Goal: Task Accomplishment & Management: Complete application form

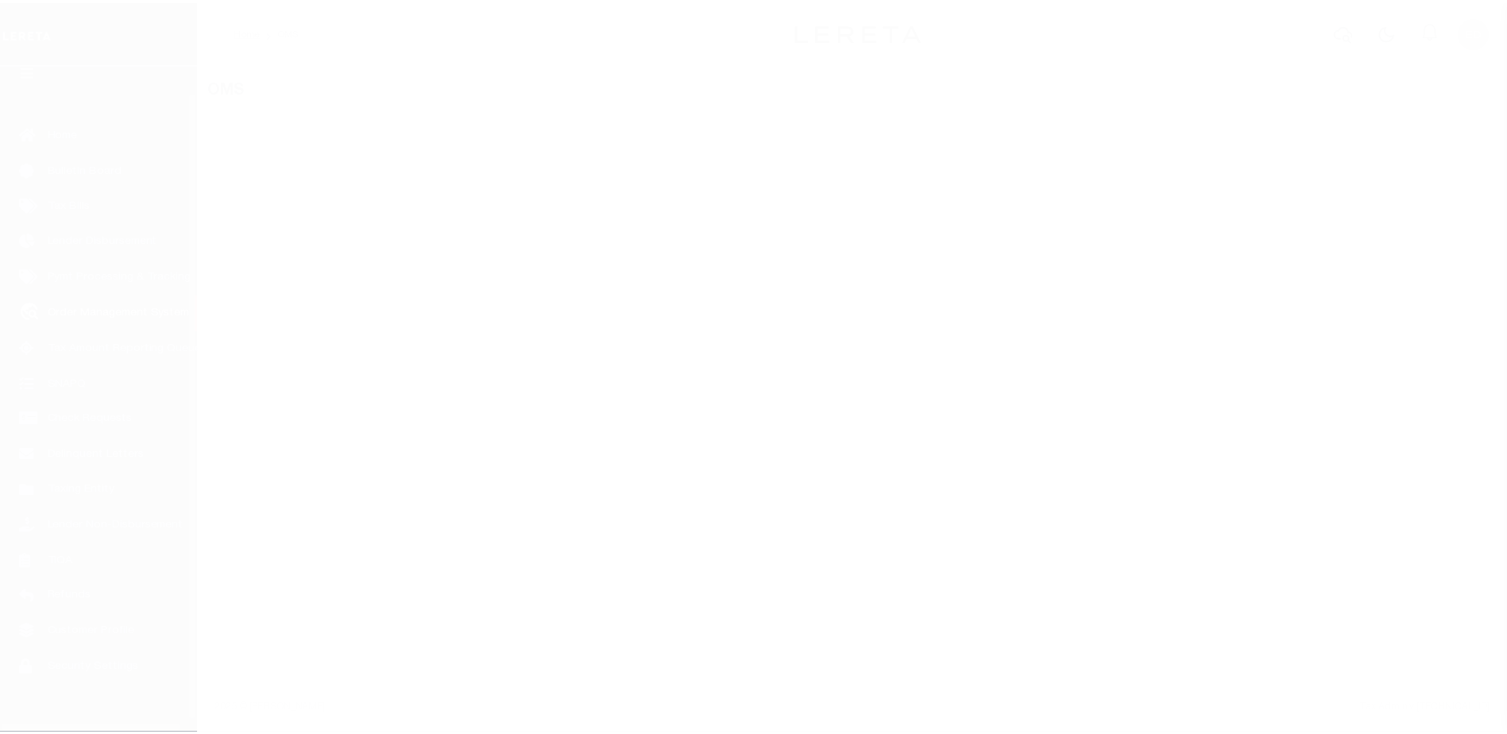
scroll to position [40, 0]
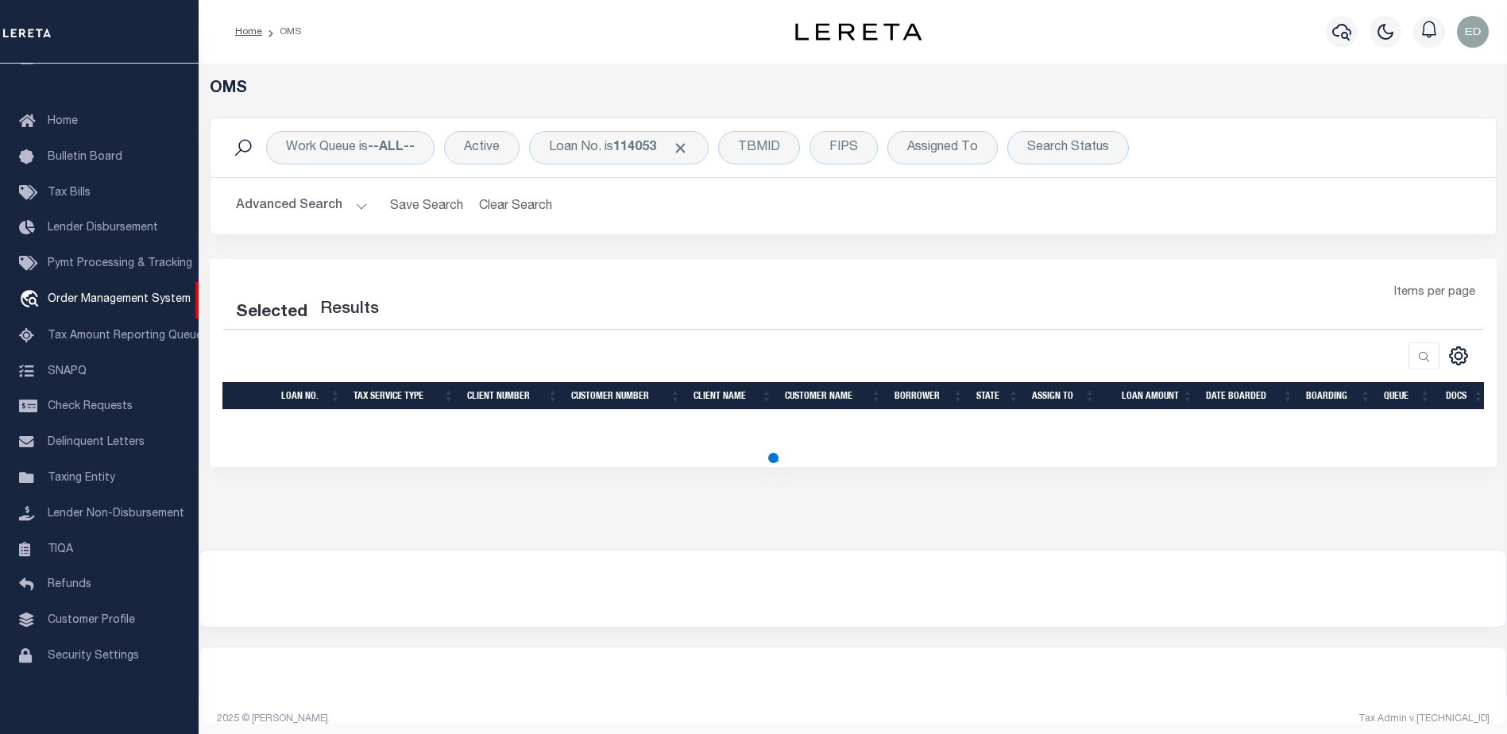
select select "200"
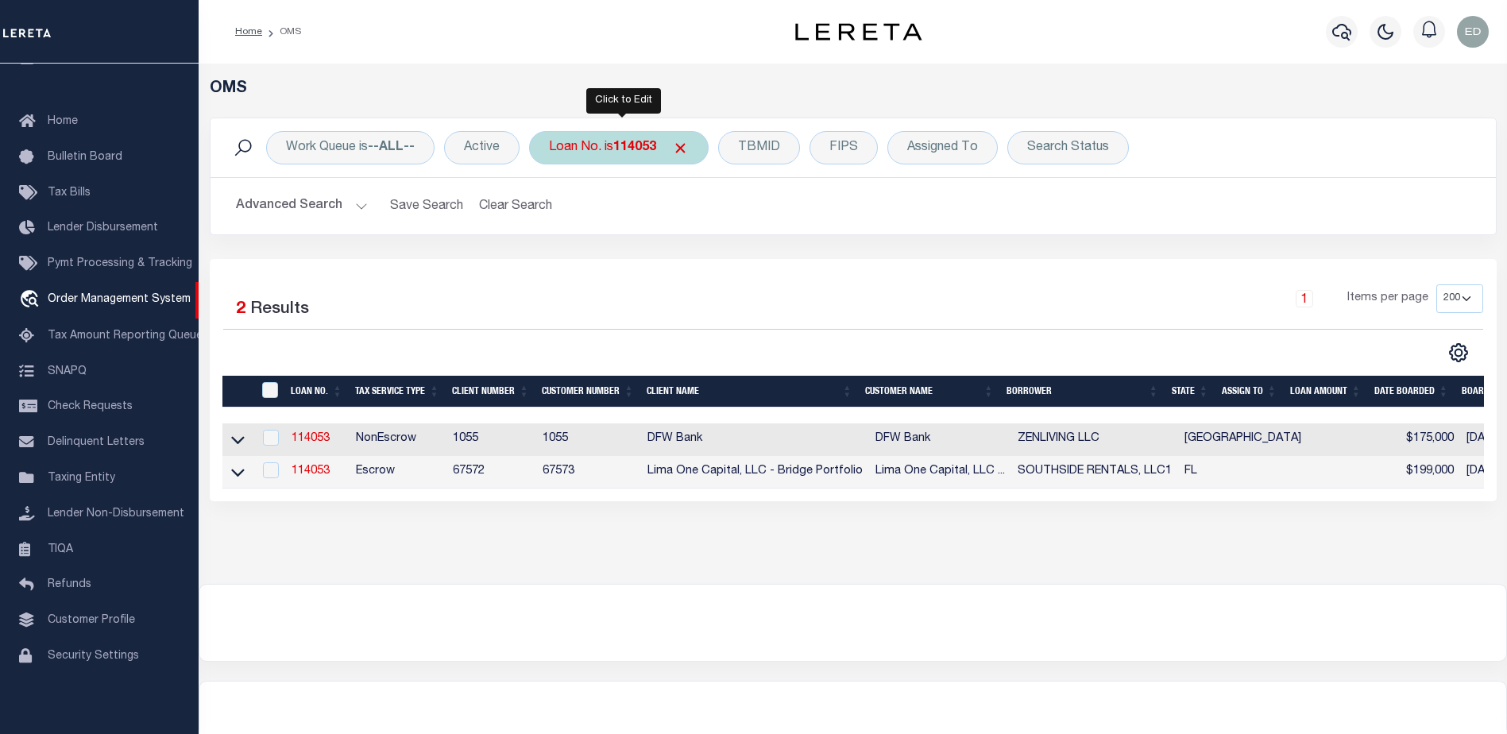
click at [608, 155] on div "Loan No. is 114053" at bounding box center [618, 147] width 179 height 33
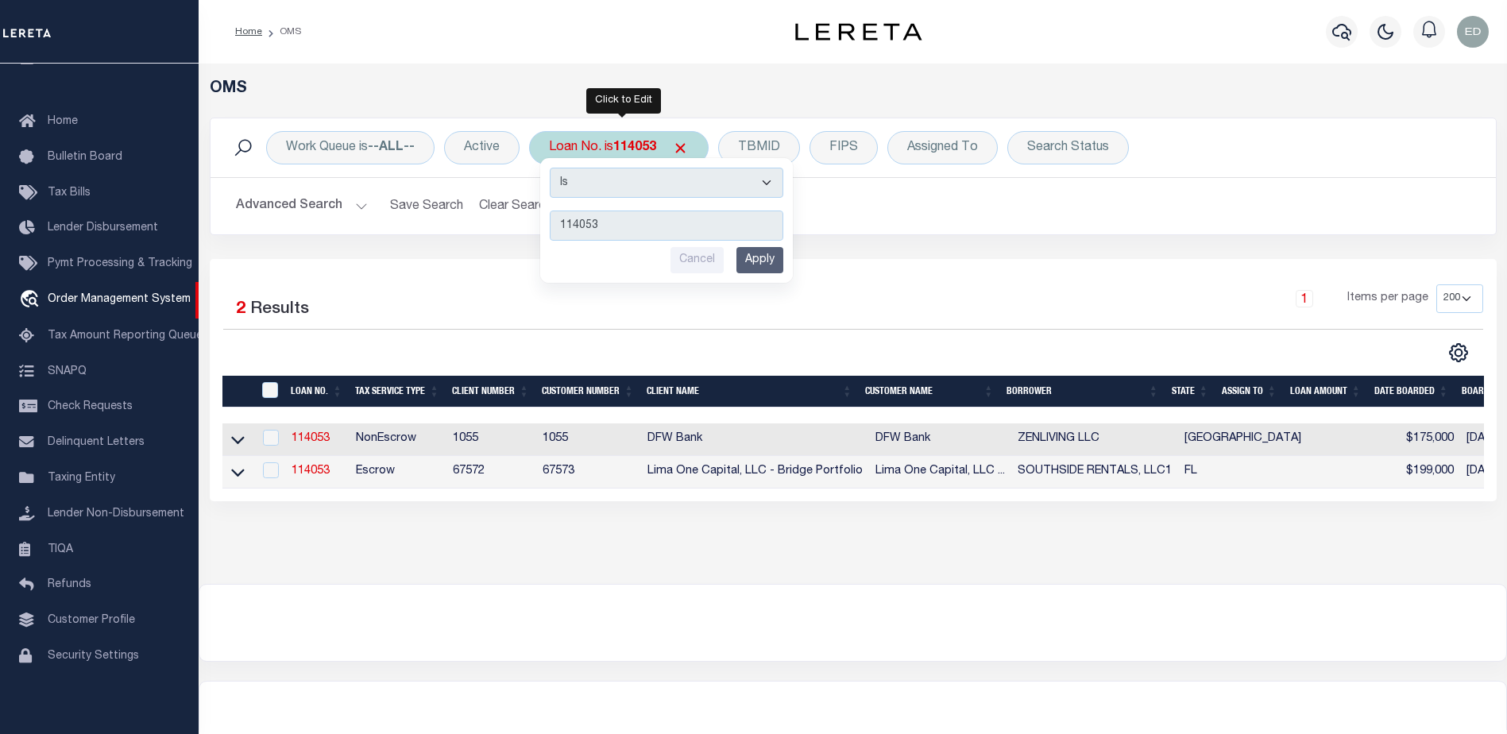
type input "WEATHERFOR"
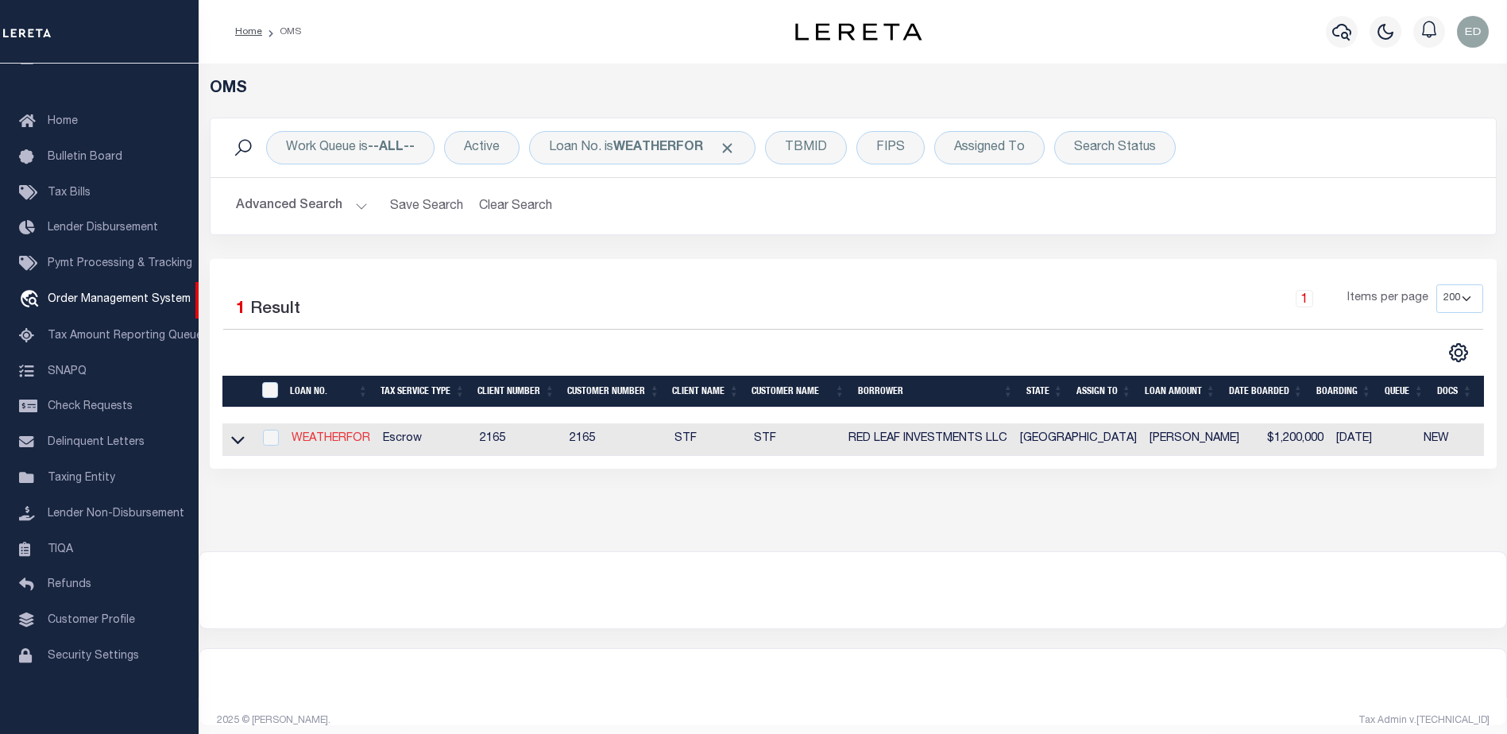
click at [332, 443] on link "WEATHERFOR" at bounding box center [330, 438] width 79 height 11
type input "WEATHERFOR"
type input "RED LEAF INVESTMENTS LLC"
select select
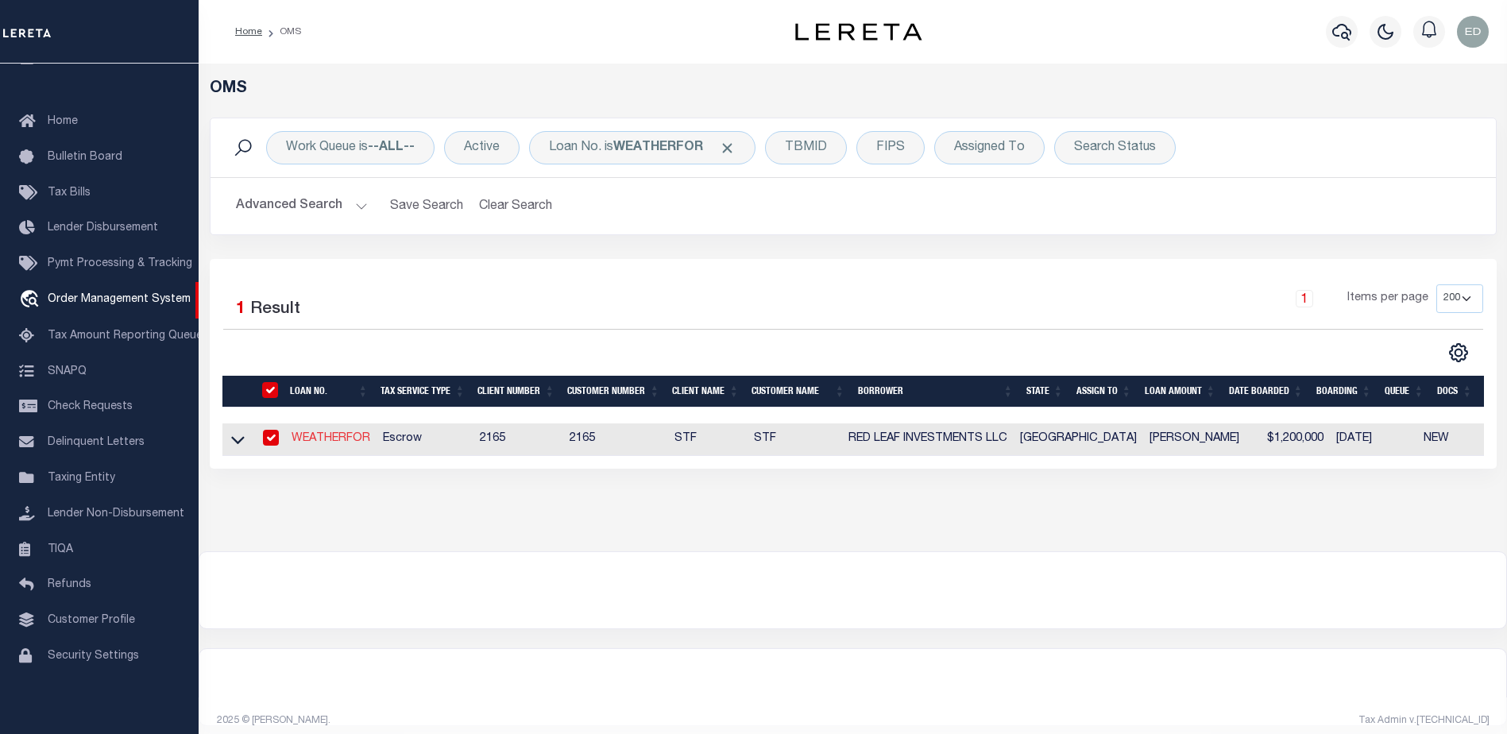
select select "10"
select select "Escrow"
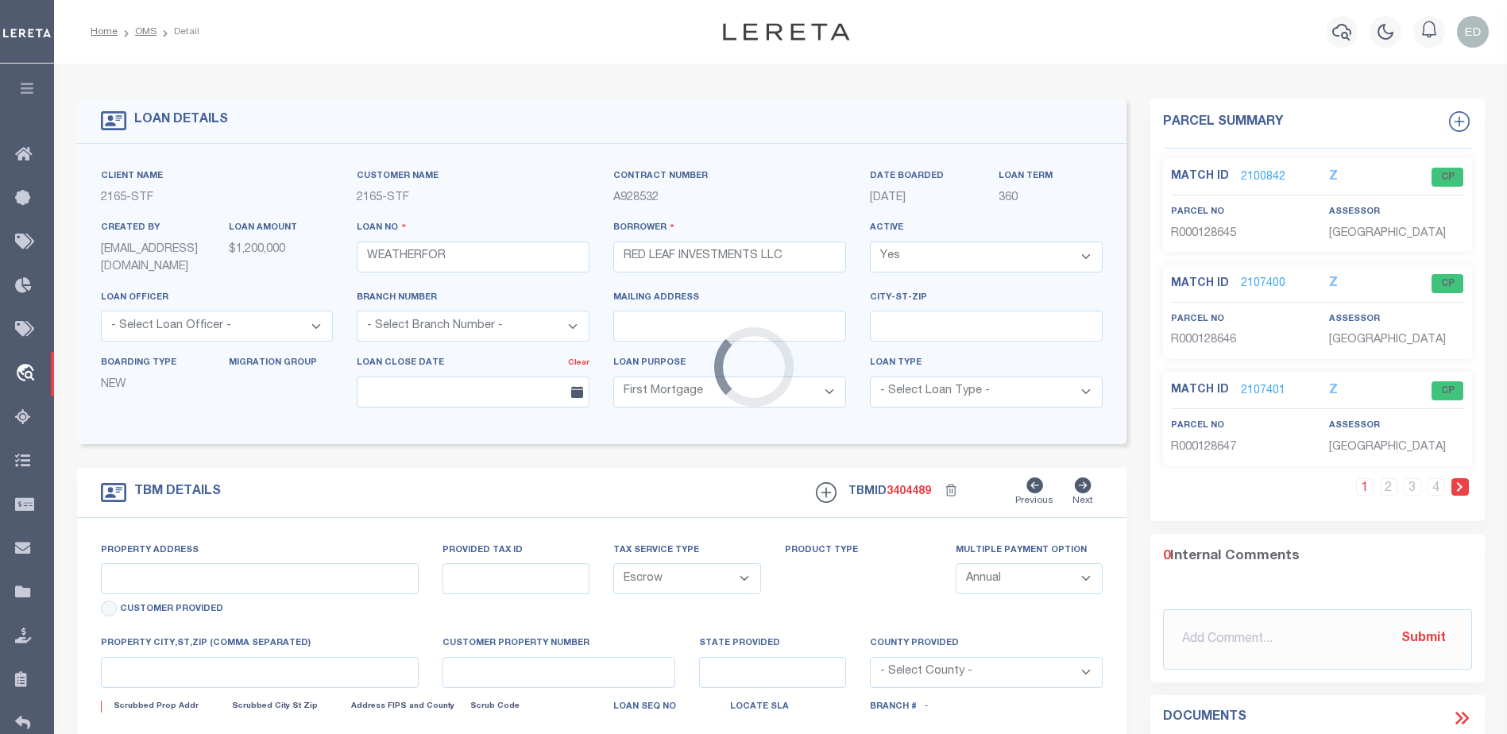
type input "LOTS 22,23,24,27,40,41,42,43,44 RIVER RANCH"
type input "1066-1070-1074-1086-1098-1063-1059-1055-1051-1047"
select select
type input "WEATHERFORD TX 76087"
type input "TX"
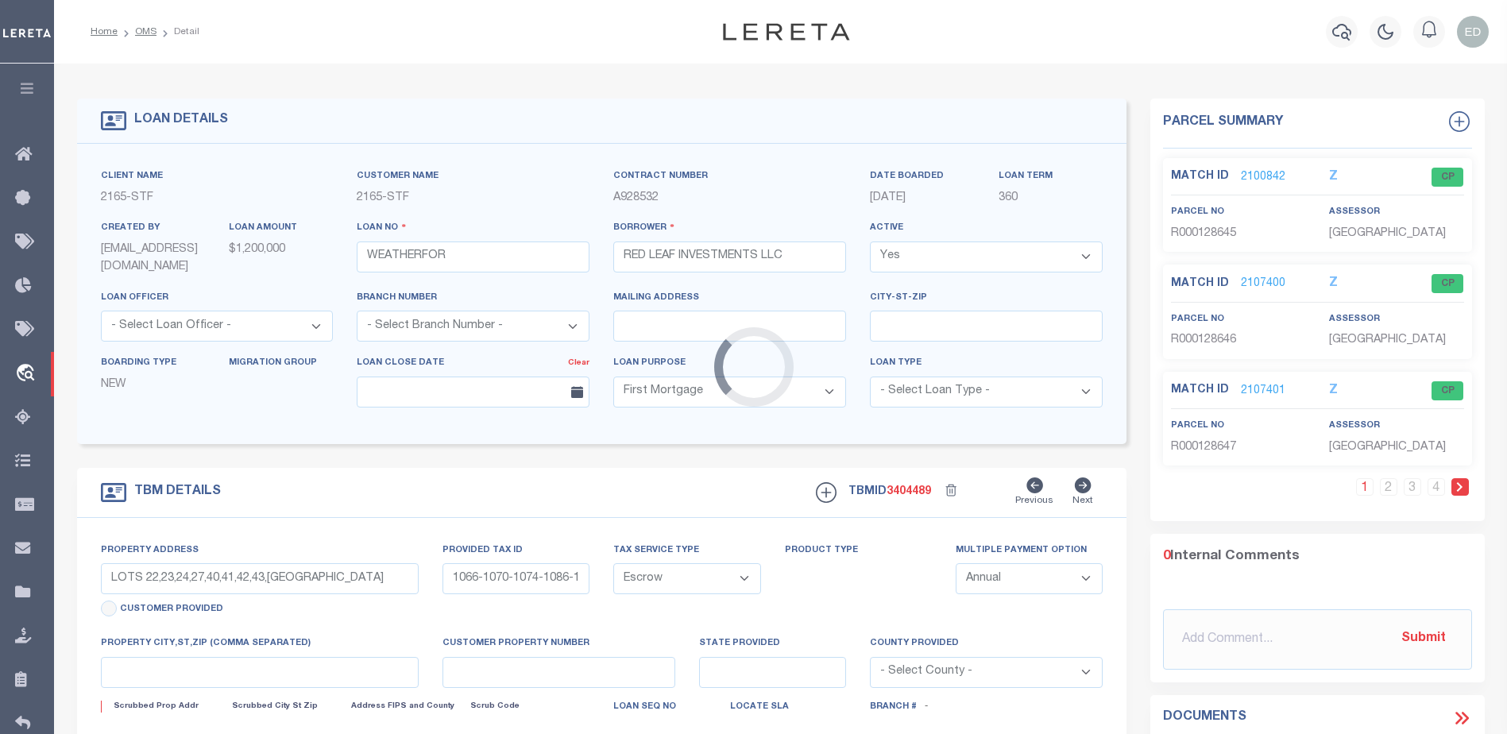
select select
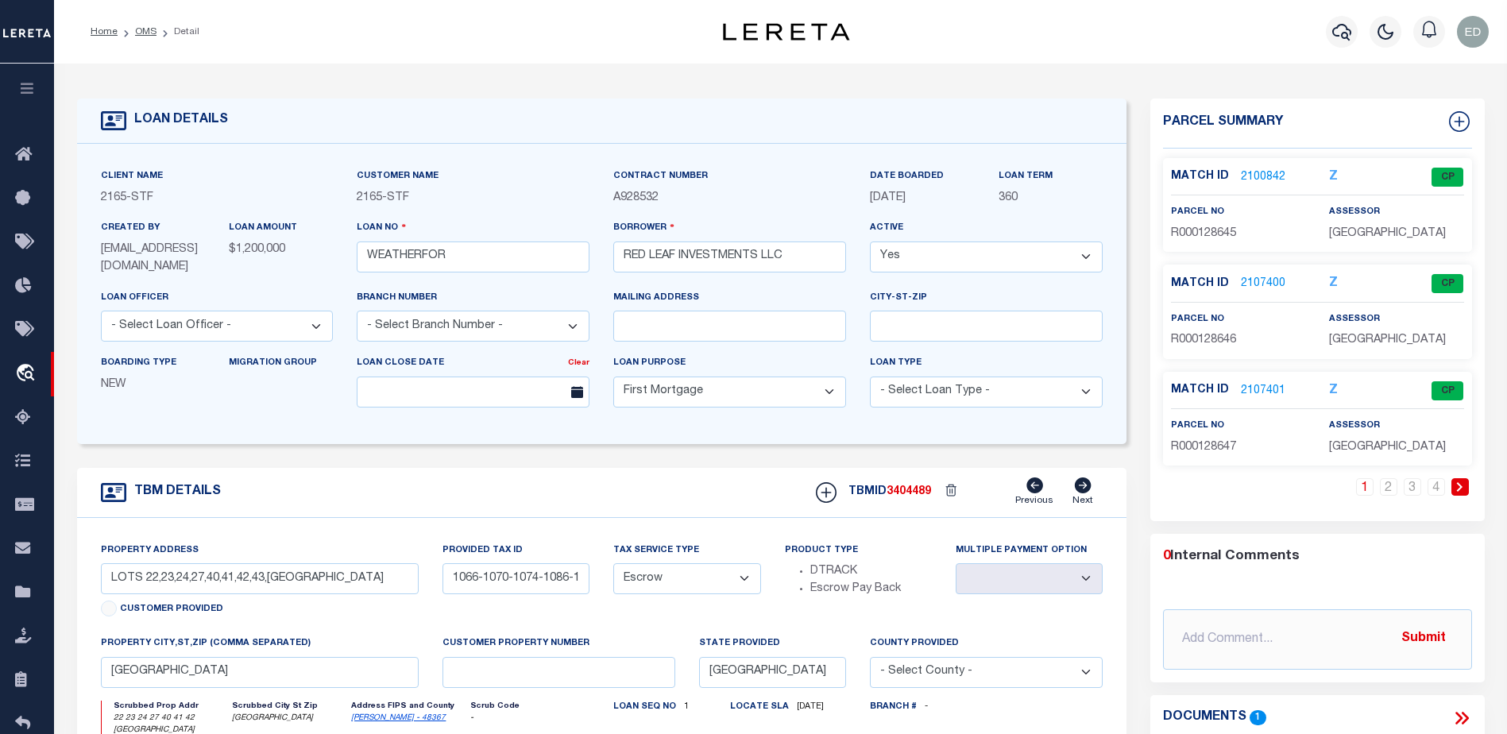
select select "10"
select select "Escrow"
click at [314, 585] on input "LOTS 22,23,24,27,40,41,42,43,44 RIVER RANCH" at bounding box center [260, 578] width 318 height 31
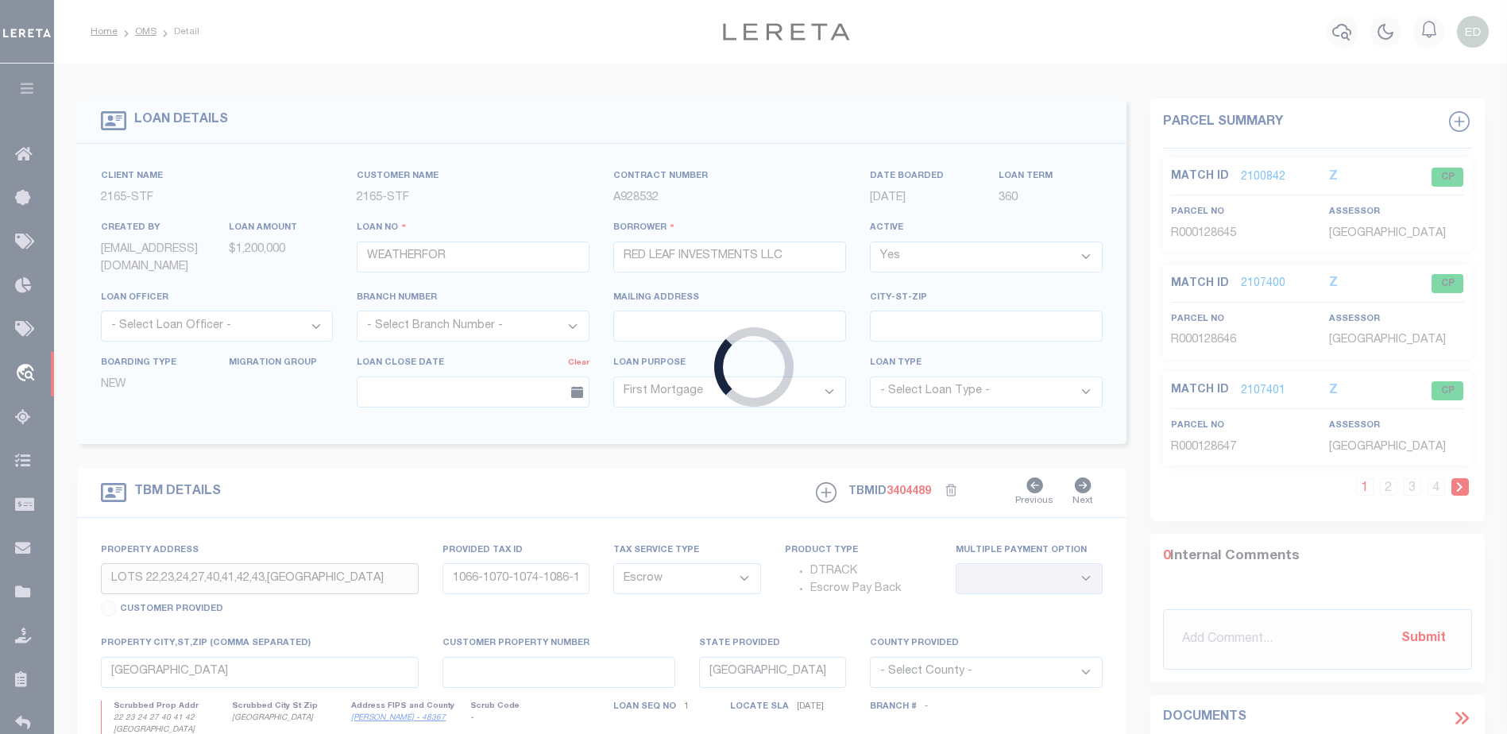
type input "7059946"
type input "PGH BENNETT LLC"
select select "False"
select select
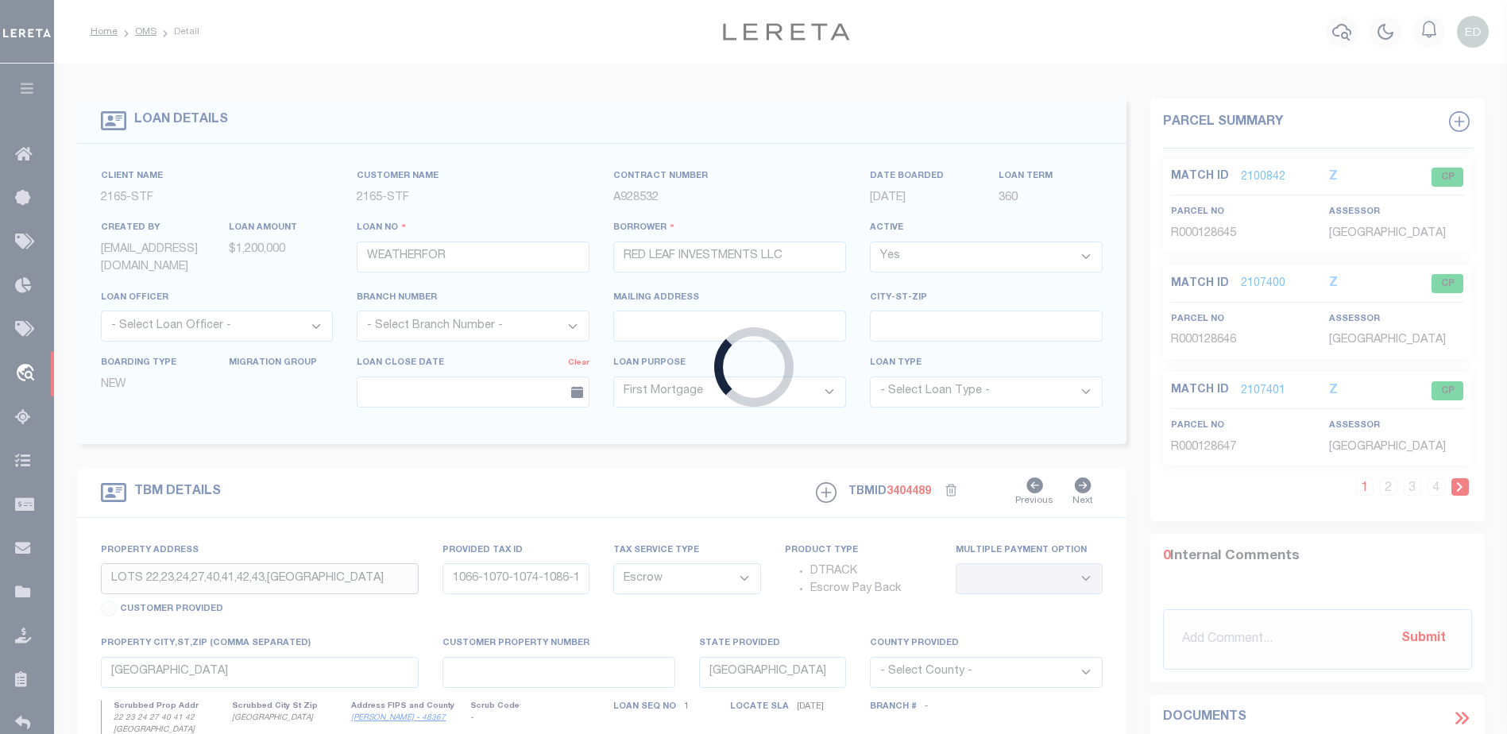
select select
select select "NonEscrow"
select select
type textarea "SEE ATTACH 2 DEED OF TRUST FOR THE FOLLOWING PROPERTIES: 4916, 4919, 5010, 5014…"
select select "1224"
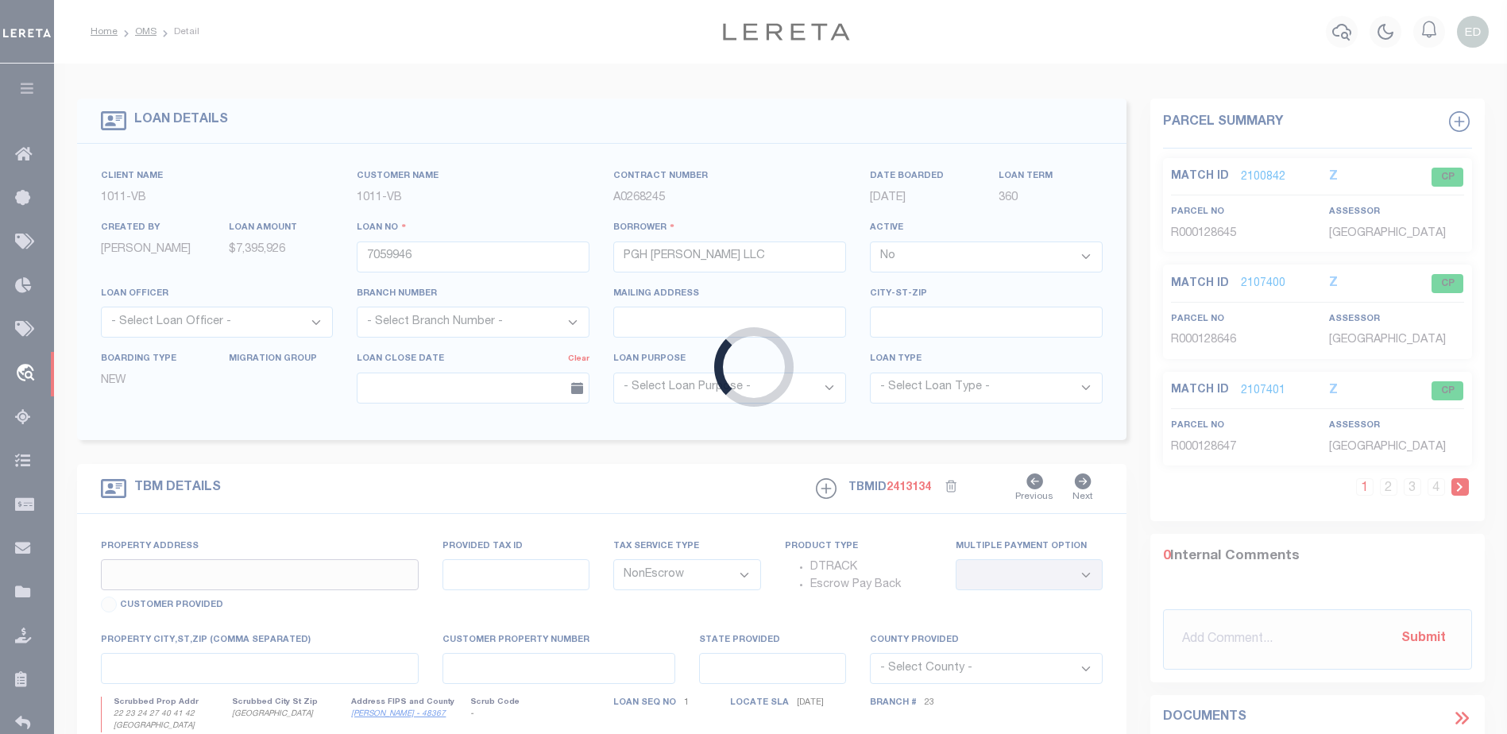
select select "65"
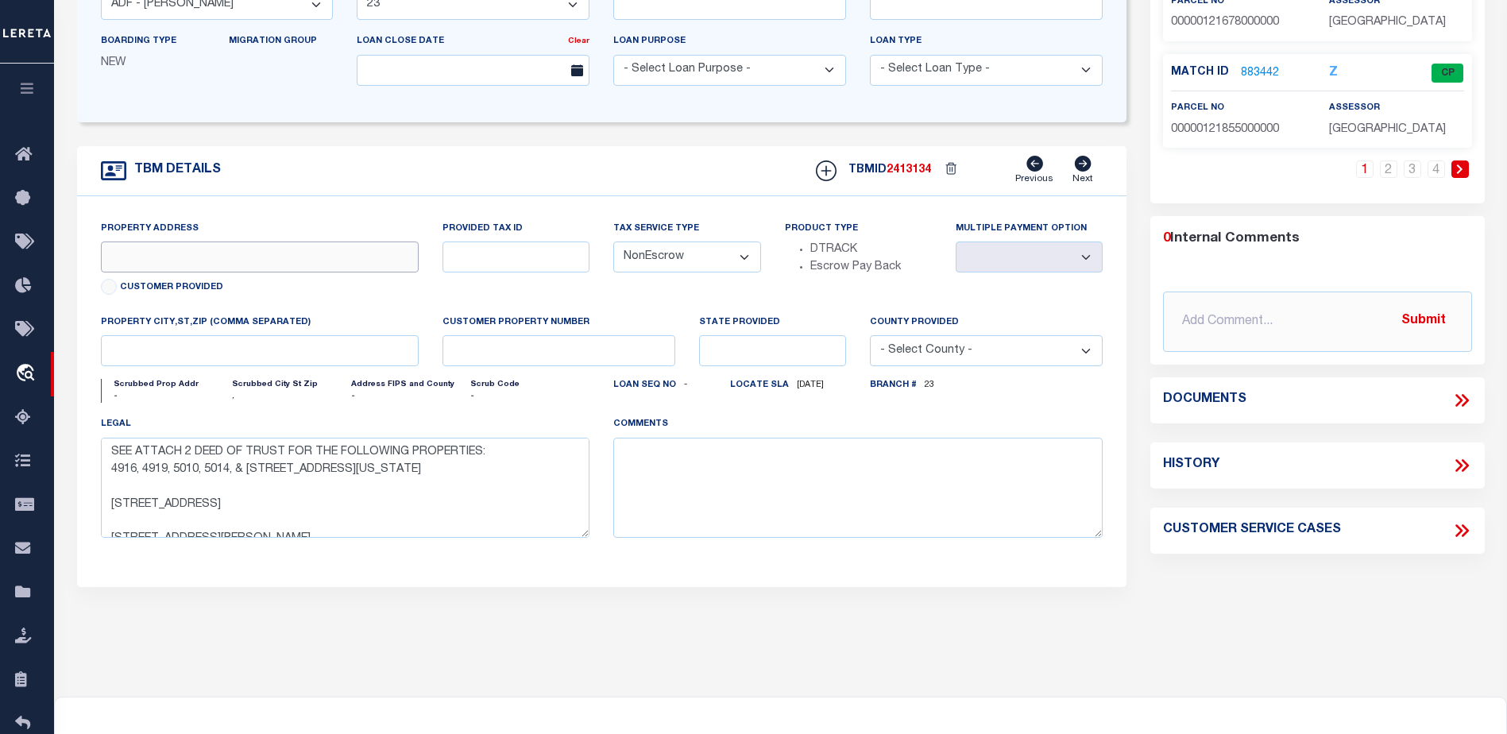
scroll to position [35, 0]
